Goal: Find specific page/section: Find specific page/section

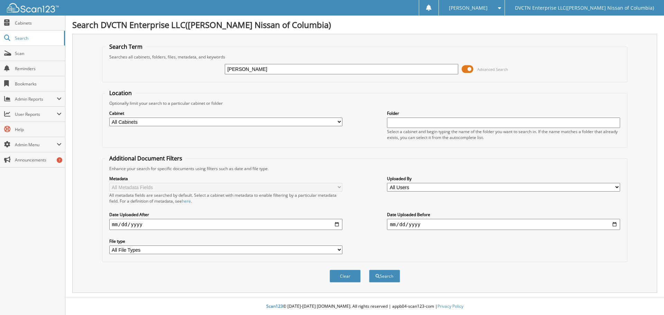
type input "[PERSON_NAME]"
click at [369, 270] on button "Search" at bounding box center [384, 276] width 31 height 13
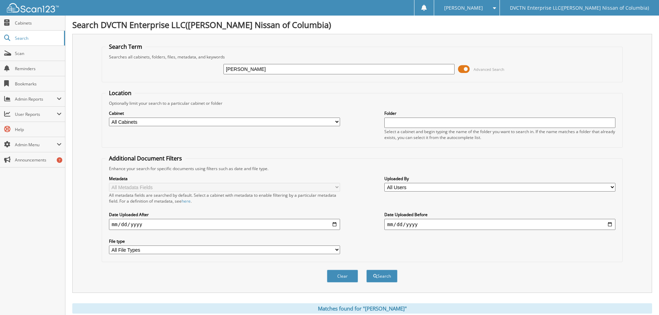
click at [462, 68] on span at bounding box center [464, 69] width 12 height 10
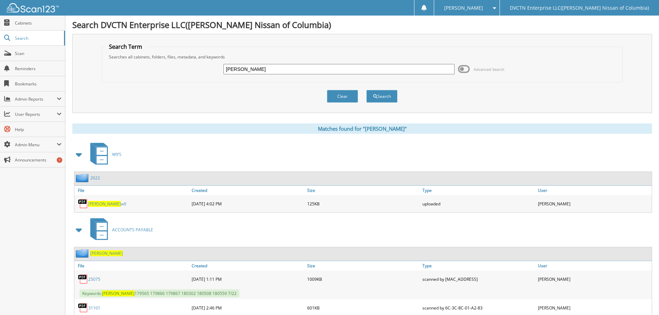
click at [131, 230] on span "ACCOUNTS PAYABLE" at bounding box center [132, 230] width 41 height 6
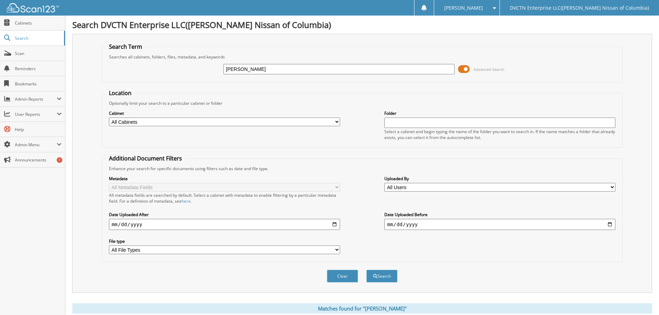
click at [460, 68] on span at bounding box center [464, 69] width 12 height 10
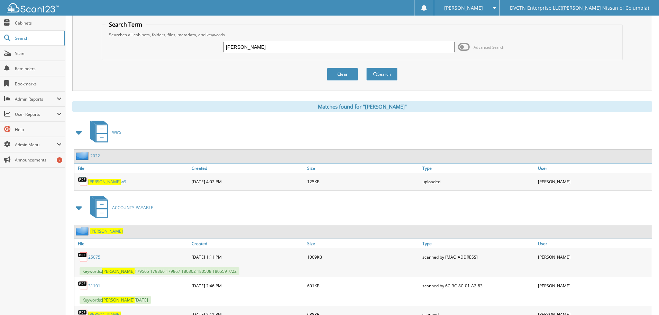
scroll to position [35, 0]
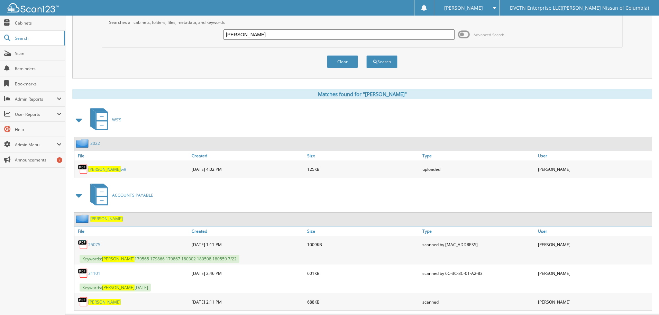
click at [99, 218] on span "[PERSON_NAME]" at bounding box center [106, 219] width 33 height 6
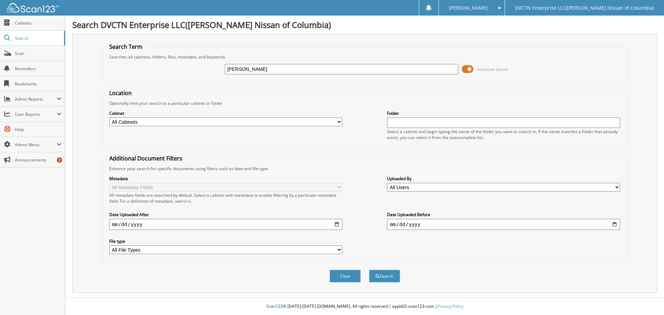
type input "[PERSON_NAME]"
click at [369, 270] on button "Search" at bounding box center [384, 276] width 31 height 13
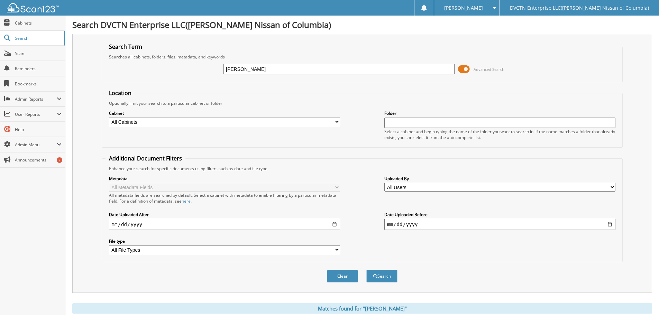
click at [460, 71] on span at bounding box center [464, 69] width 12 height 10
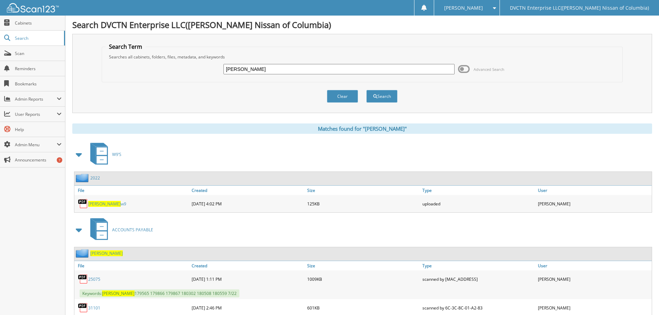
click at [99, 253] on span "[PERSON_NAME]" at bounding box center [106, 253] width 33 height 6
